Goal: Task Accomplishment & Management: Manage account settings

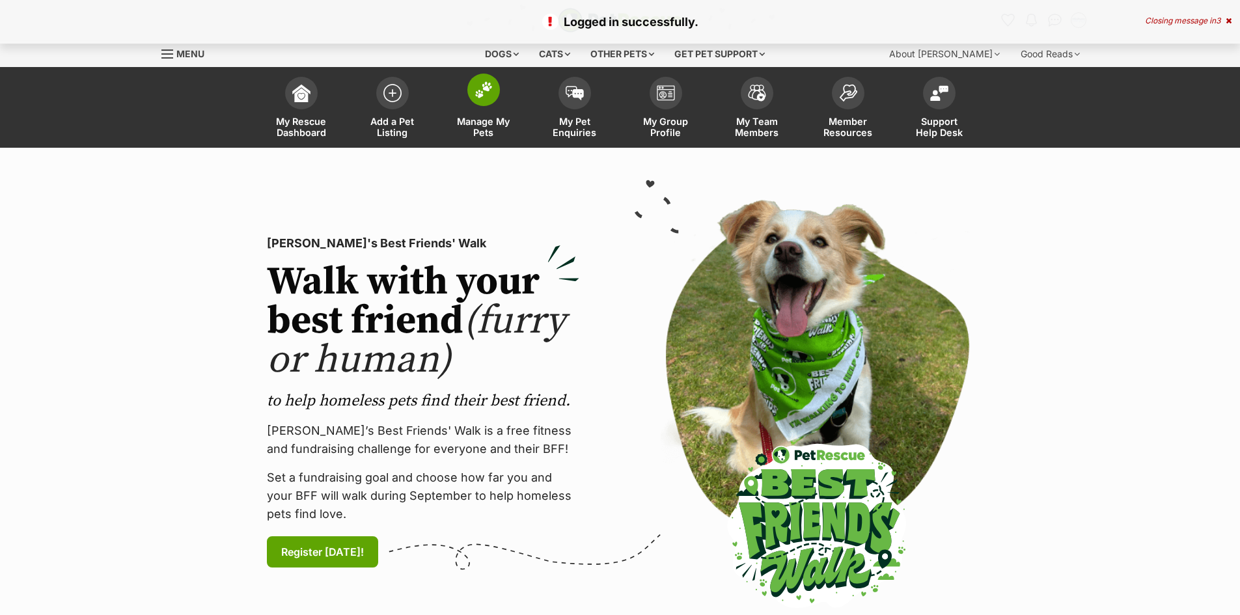
click at [487, 125] on span "Manage My Pets" at bounding box center [483, 127] width 59 height 22
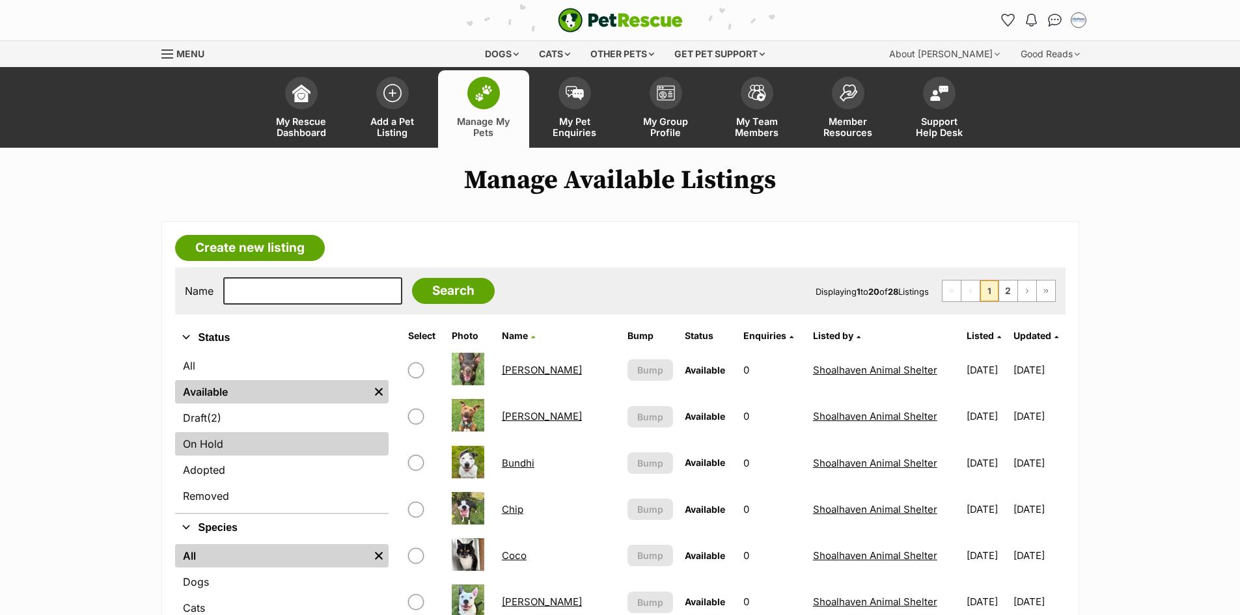
click at [247, 444] on link "On Hold" at bounding box center [281, 443] width 213 height 23
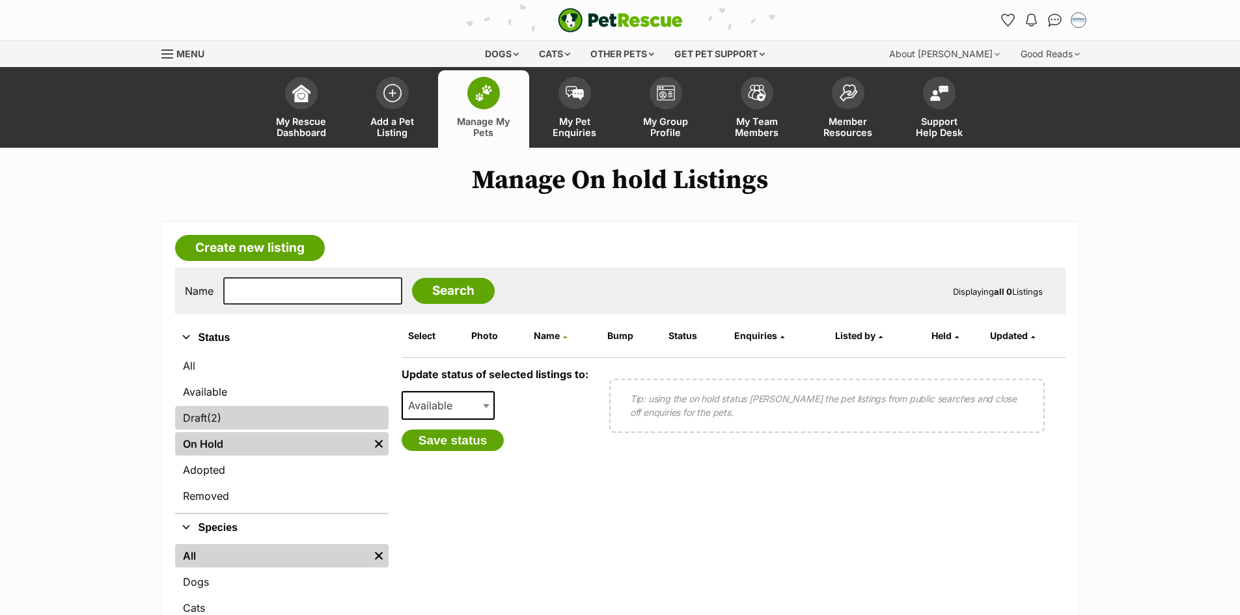
click at [208, 419] on link "Draft (2) Items" at bounding box center [281, 417] width 213 height 23
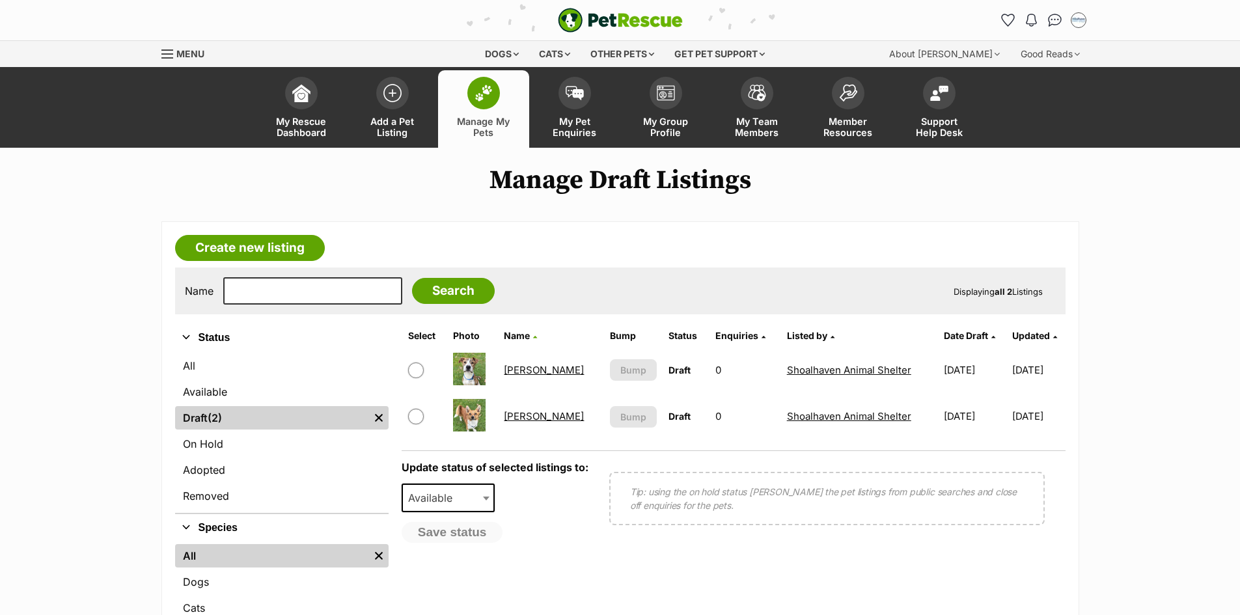
click at [529, 370] on link "[PERSON_NAME]" at bounding box center [544, 370] width 80 height 12
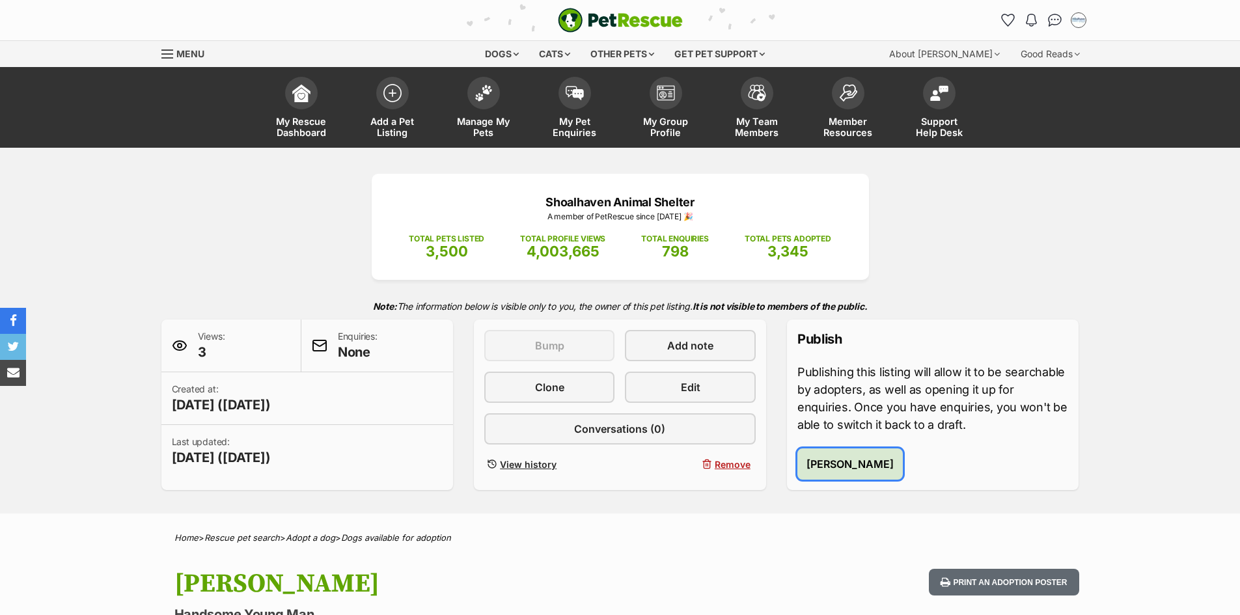
click at [867, 467] on span "Publish Ozzie" at bounding box center [849, 464] width 87 height 16
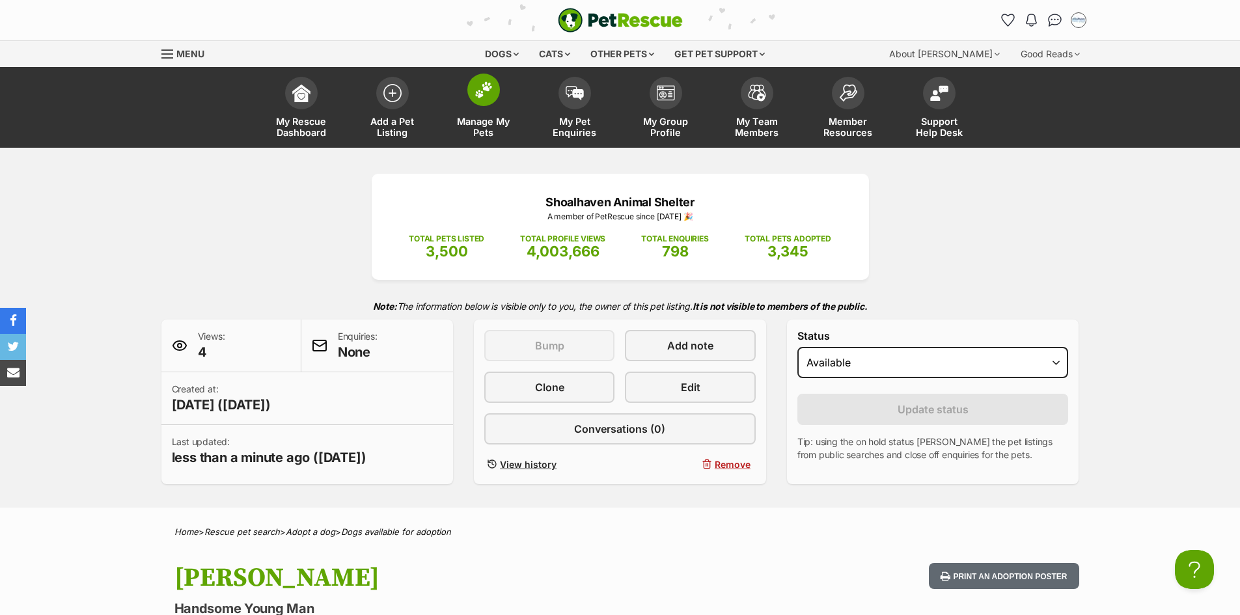
click at [472, 120] on span "Manage My Pets" at bounding box center [483, 127] width 59 height 22
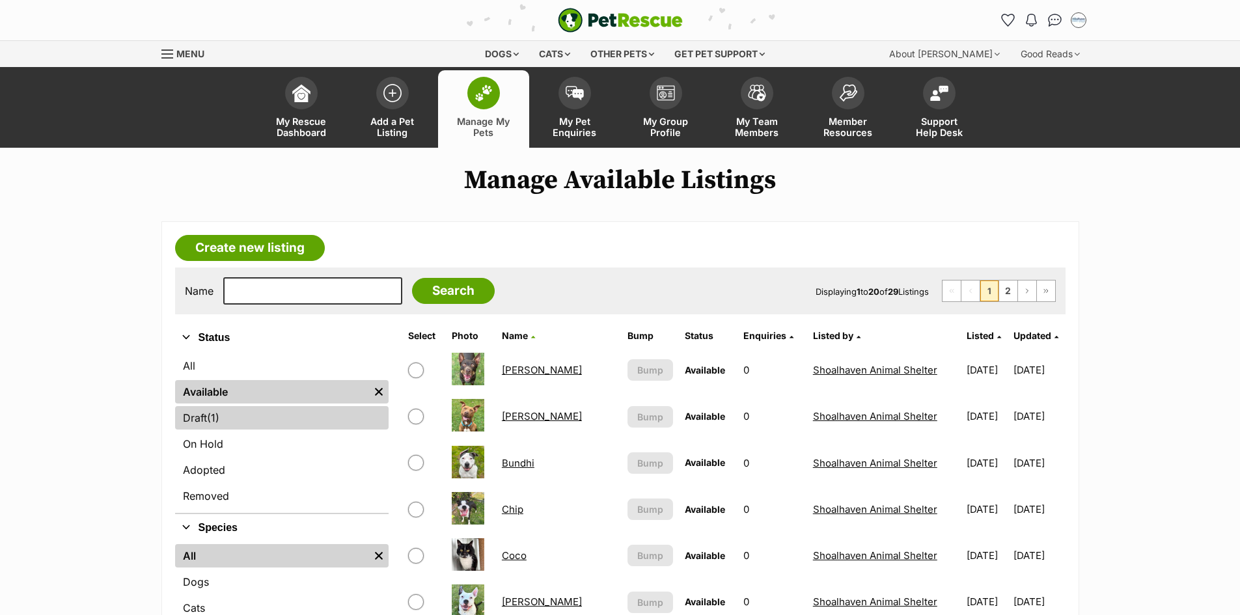
click at [193, 415] on link "Draft (1) Items" at bounding box center [281, 417] width 213 height 23
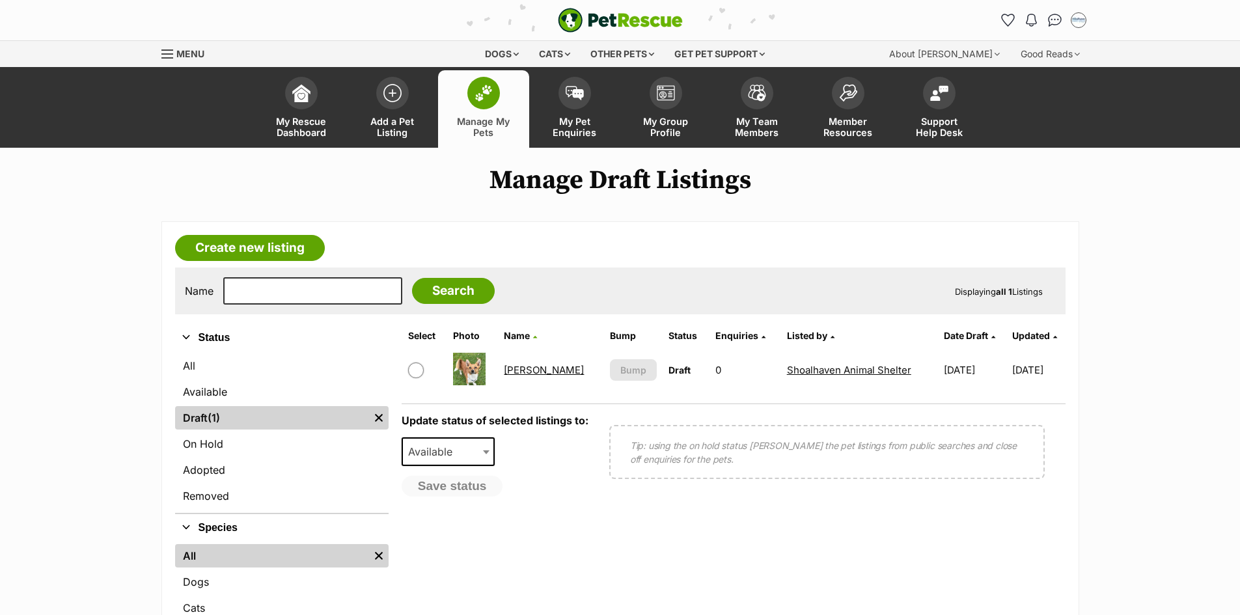
click at [519, 372] on link "[PERSON_NAME]" at bounding box center [544, 370] width 80 height 12
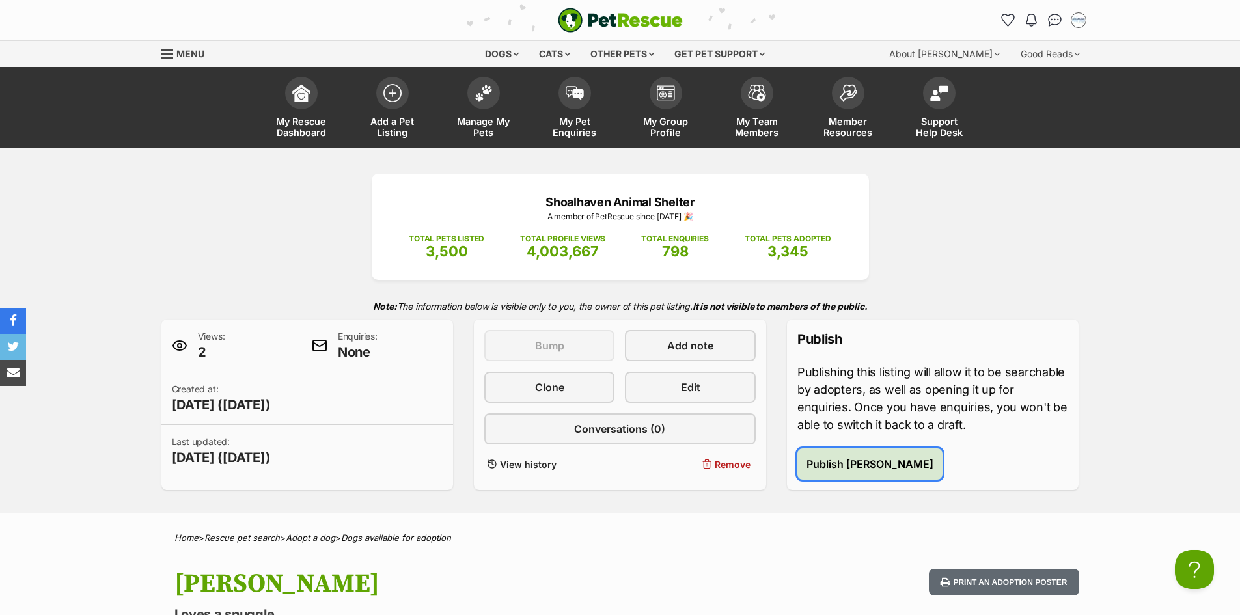
click at [811, 454] on button "Publish [PERSON_NAME]" at bounding box center [869, 463] width 145 height 31
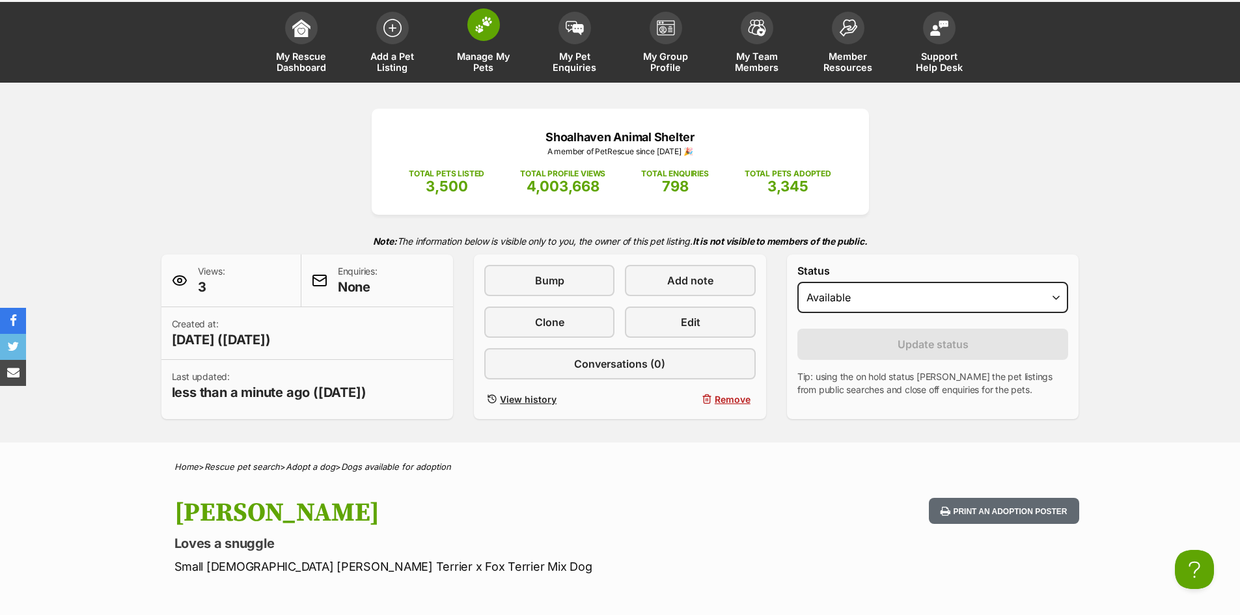
click at [474, 61] on span "Manage My Pets" at bounding box center [483, 62] width 59 height 22
